Goal: Participate in discussion: Engage in conversation with other users on a specific topic

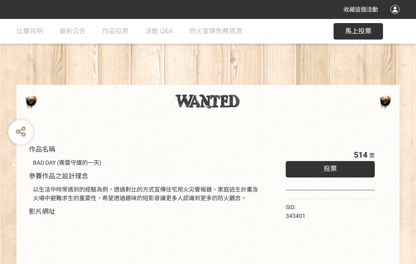
click at [396, 17] on div "收藏這個活動" at bounding box center [208, 9] width 416 height 19
click at [257, 81] on div "作品名稱 BAD DAY (需要守護的一天) 參賽作品之設計理念 以生活中時常遇到的經驗為例，透過對比的方式宣傳住宅用火災警報器、家庭逃生計畫及火場中避難求生…" at bounding box center [208, 192] width 416 height 346
click at [328, 167] on span "投票" at bounding box center [329, 169] width 13 height 8
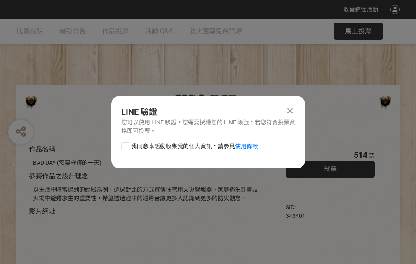
click at [124, 145] on div at bounding box center [125, 146] width 8 height 8
checkbox input "true"
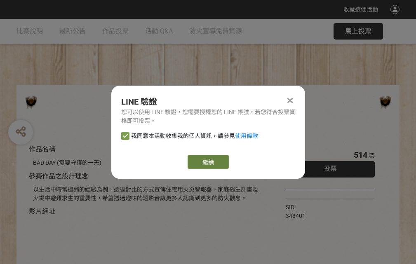
click at [207, 162] on link "繼續" at bounding box center [207, 162] width 41 height 14
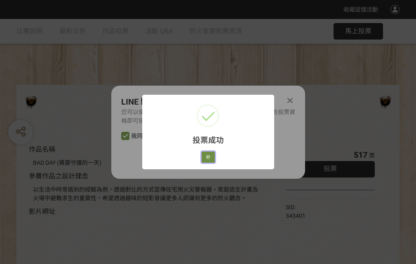
click at [206, 156] on button "好" at bounding box center [207, 158] width 13 height 12
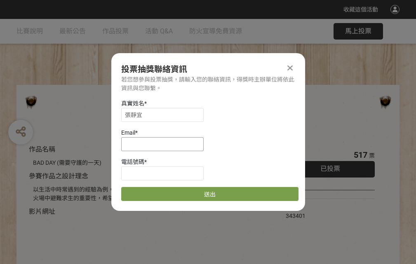
click at [165, 144] on input at bounding box center [162, 144] width 82 height 14
type input "[EMAIL_ADDRESS][DOMAIN_NAME]"
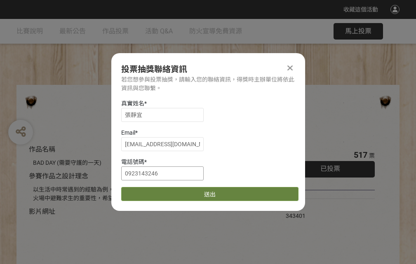
type input "0923143246"
click at [145, 191] on button "送出" at bounding box center [209, 194] width 177 height 14
